Goal: Information Seeking & Learning: Check status

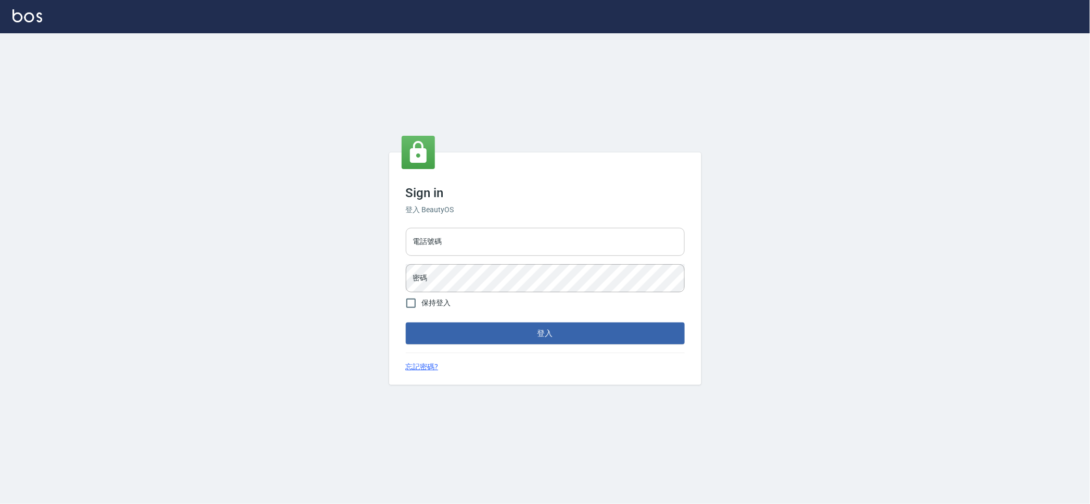
click at [484, 231] on input "電話號碼" at bounding box center [545, 242] width 279 height 28
type input "0909258357"
click at [406, 322] on button "登入" at bounding box center [545, 333] width 279 height 22
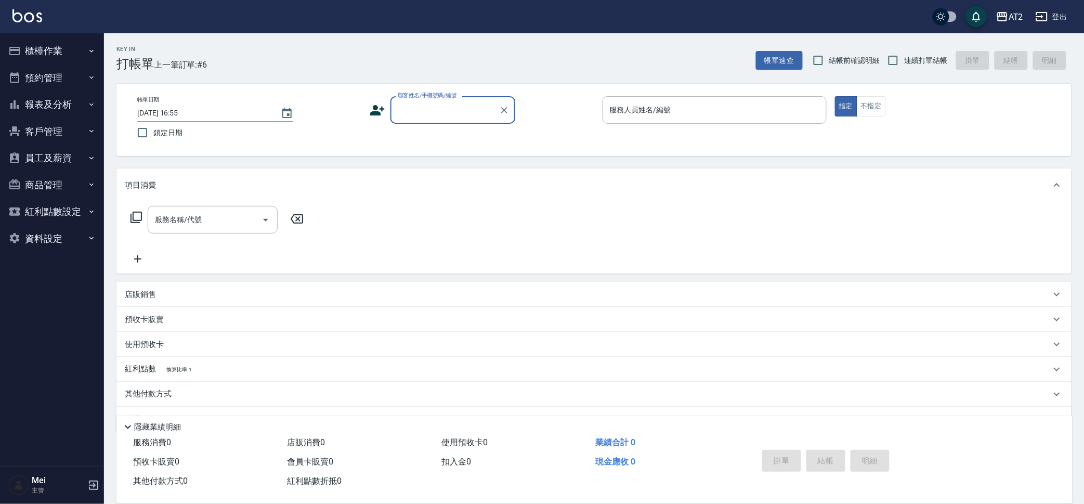
click at [66, 45] on button "櫃檯作業" at bounding box center [52, 50] width 96 height 27
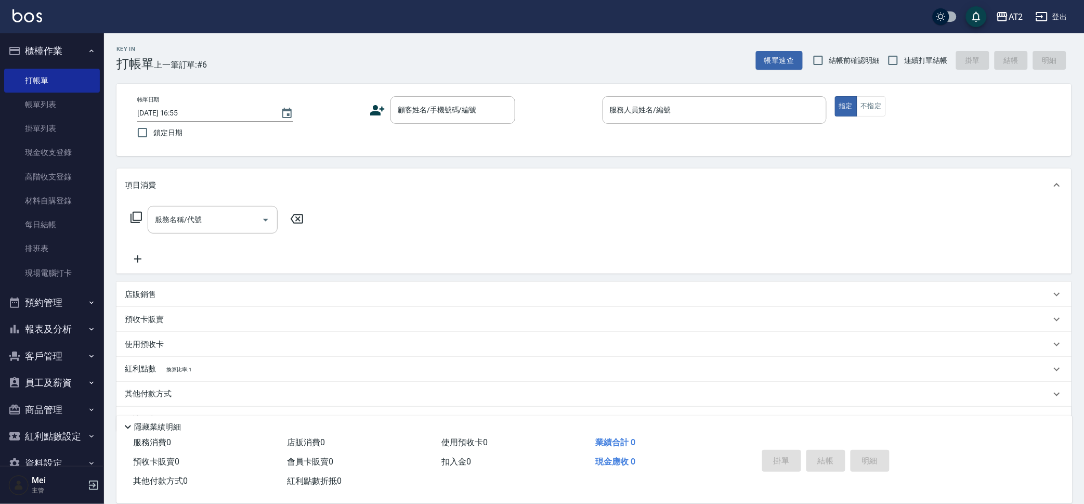
click at [51, 323] on button "報表及分析" at bounding box center [52, 329] width 96 height 27
click at [72, 403] on link "店家日報表" at bounding box center [52, 407] width 96 height 24
